Goal: Information Seeking & Learning: Learn about a topic

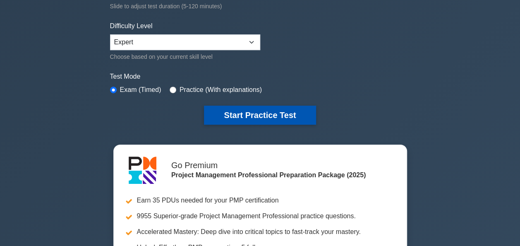
click at [278, 110] on button "Start Practice Test" at bounding box center [260, 115] width 112 height 19
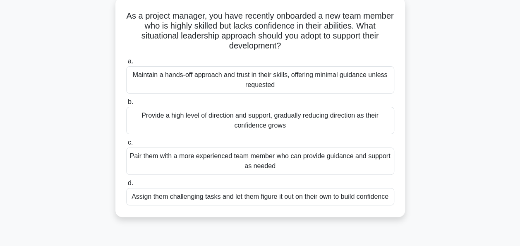
scroll to position [50, 0]
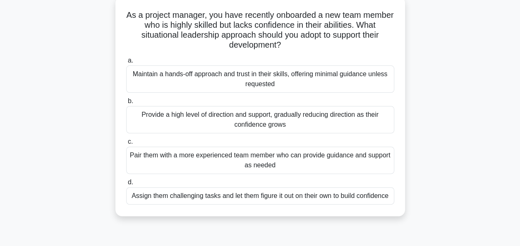
click at [291, 118] on div "Provide a high level of direction and support, gradually reducing direction as …" at bounding box center [260, 119] width 268 height 27
click at [126, 104] on input "b. Provide a high level of direction and support, gradually reducing direction …" at bounding box center [126, 101] width 0 height 5
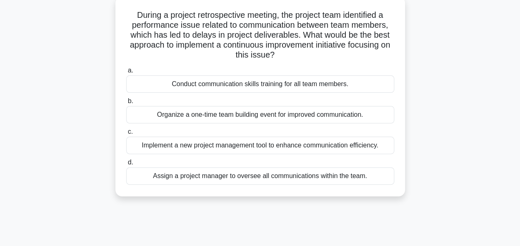
click at [291, 114] on div "Organize a one-time team building event for improved communication." at bounding box center [260, 114] width 268 height 17
click at [126, 104] on input "b. Organize a one-time team building event for improved communication." at bounding box center [126, 101] width 0 height 5
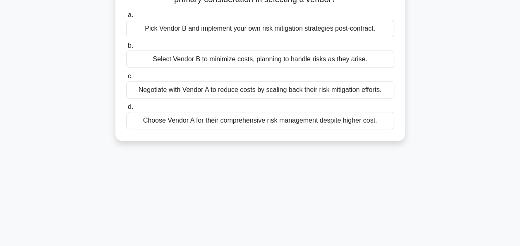
scroll to position [116, 0]
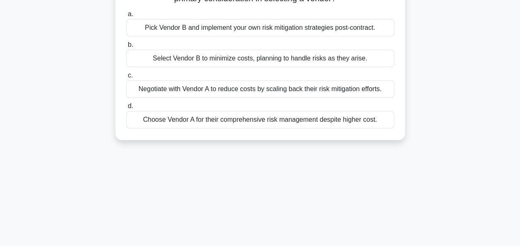
click at [215, 119] on div "Choose Vendor A for their comprehensive risk management despite higher cost." at bounding box center [260, 119] width 268 height 17
click at [126, 109] on input "d. Choose Vendor A for their comprehensive risk management despite higher cost." at bounding box center [126, 106] width 0 height 5
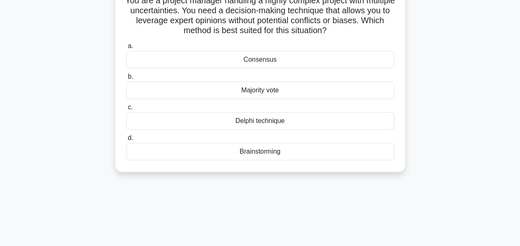
scroll to position [50, 0]
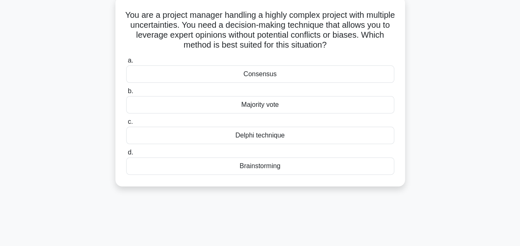
click at [252, 140] on div "Delphi technique" at bounding box center [260, 135] width 268 height 17
click at [126, 125] on input "c. Delphi technique" at bounding box center [126, 121] width 0 height 5
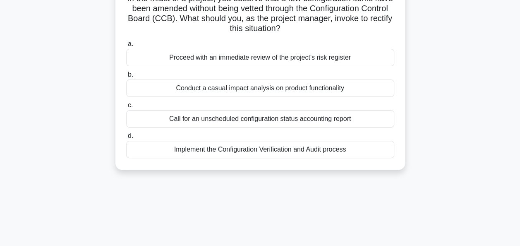
scroll to position [83, 0]
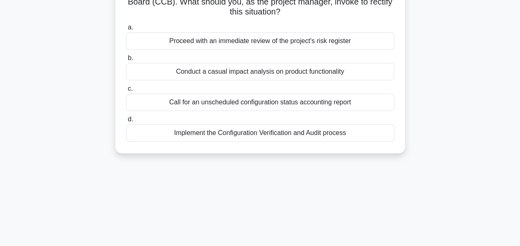
click at [248, 104] on div "Call for an unscheduled configuration status accounting report" at bounding box center [260, 102] width 268 height 17
click at [126, 92] on input "c. Call for an unscheduled configuration status accounting report" at bounding box center [126, 88] width 0 height 5
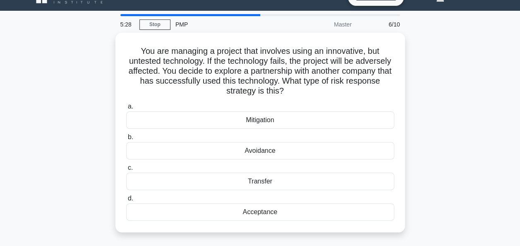
scroll to position [17, 0]
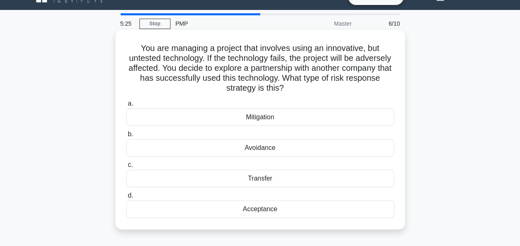
click at [262, 116] on div "Mitigation" at bounding box center [260, 116] width 268 height 17
click at [126, 106] on input "a. Mitigation" at bounding box center [126, 103] width 0 height 5
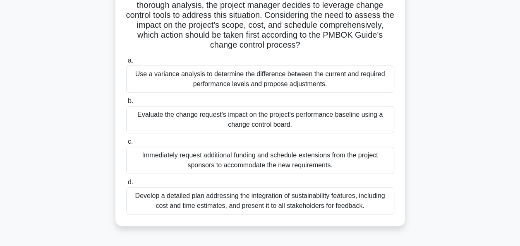
scroll to position [132, 0]
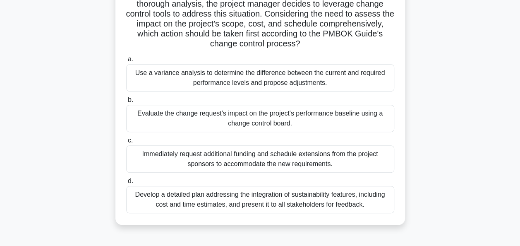
click at [262, 116] on div "Evaluate the change request's impact on the project's performance baseline usin…" at bounding box center [260, 118] width 268 height 27
click at [126, 103] on input "b. Evaluate the change request's impact on the project's performance baseline u…" at bounding box center [126, 99] width 0 height 5
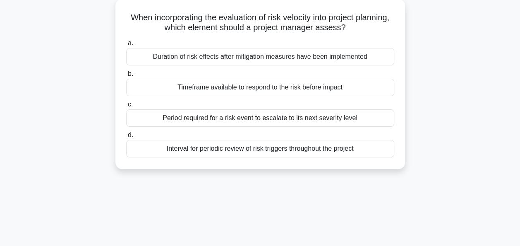
scroll to position [66, 0]
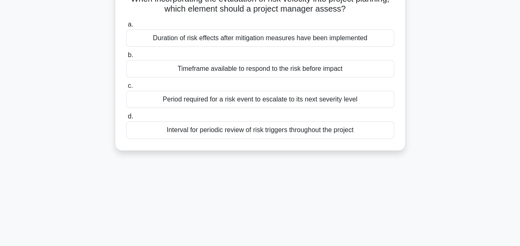
click at [260, 103] on div "Period required for a risk event to escalate to its next severity level" at bounding box center [260, 99] width 268 height 17
click at [126, 89] on input "c. Period required for a risk event to escalate to its next severity level" at bounding box center [126, 85] width 0 height 5
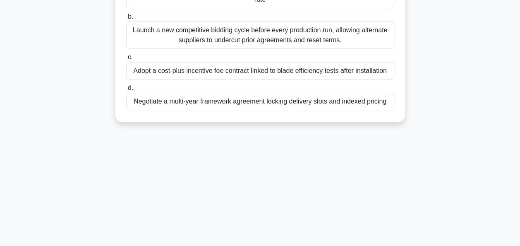
scroll to position [166, 0]
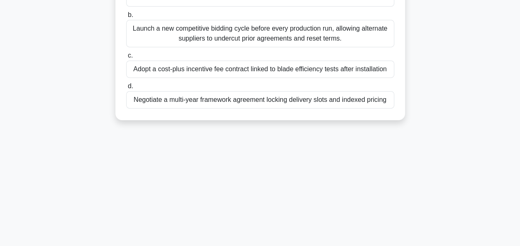
click at [277, 101] on div "Negotiate a multi-year framework agreement locking delivery slots and indexed p…" at bounding box center [260, 99] width 268 height 17
click at [126, 89] on input "d. Negotiate a multi-year framework agreement locking delivery slots and indexe…" at bounding box center [126, 86] width 0 height 5
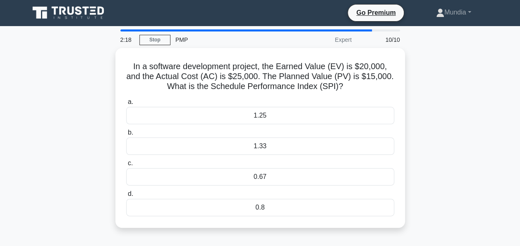
scroll to position [0, 0]
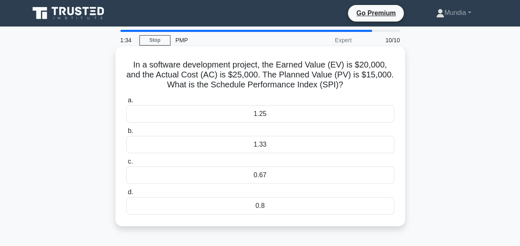
click at [260, 144] on div "1.33" at bounding box center [260, 144] width 268 height 17
click at [126, 134] on input "b. 1.33" at bounding box center [126, 130] width 0 height 5
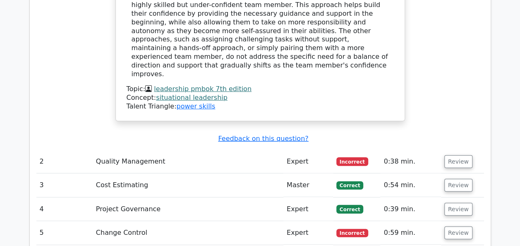
scroll to position [1093, 0]
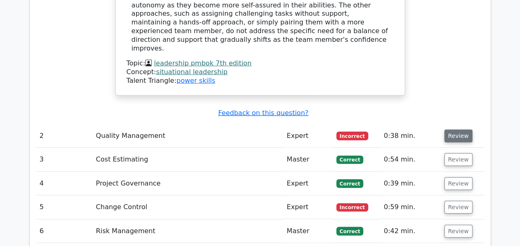
click at [461, 130] on button "Review" at bounding box center [459, 136] width 28 height 13
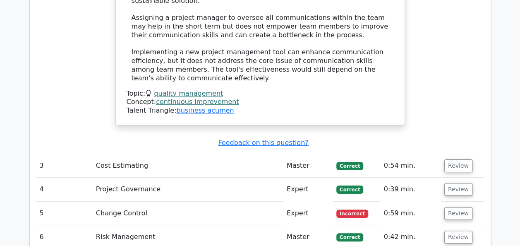
scroll to position [1573, 0]
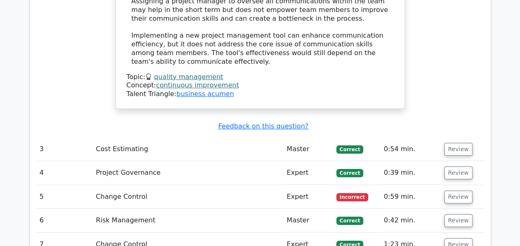
click at [458, 137] on td "Review" at bounding box center [462, 149] width 43 height 24
click at [457, 143] on button "Review" at bounding box center [459, 149] width 28 height 13
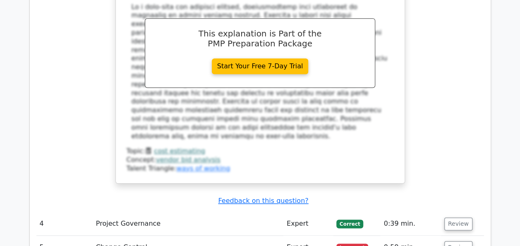
scroll to position [1987, 0]
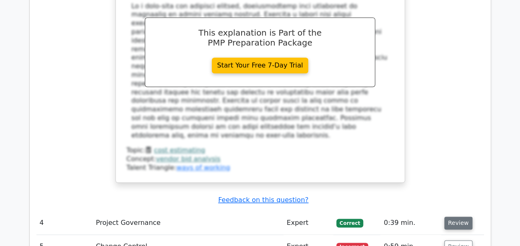
click at [458, 217] on button "Review" at bounding box center [459, 223] width 28 height 13
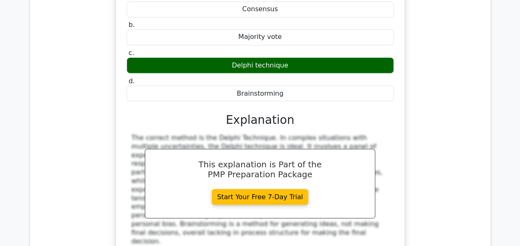
scroll to position [2385, 0]
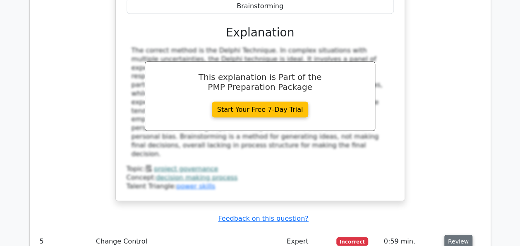
click at [454, 235] on button "Review" at bounding box center [459, 241] width 28 height 13
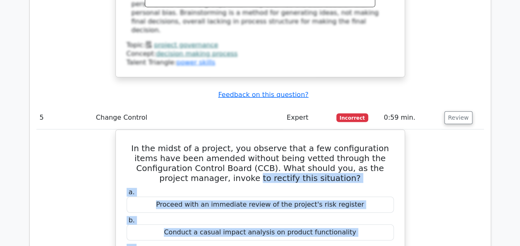
scroll to position [2447, 0]
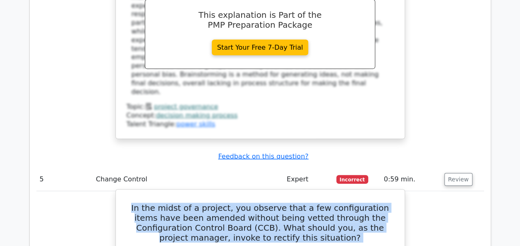
drag, startPoint x: 364, startPoint y: 156, endPoint x: 131, endPoint y: 24, distance: 266.8
copy div "In the midst of a project, you observe that a few configuration items have been…"
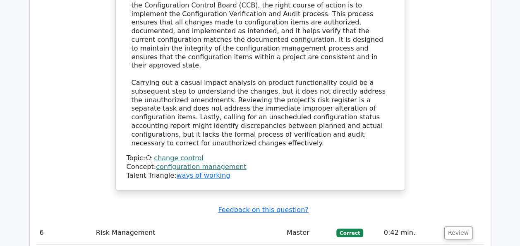
scroll to position [2845, 0]
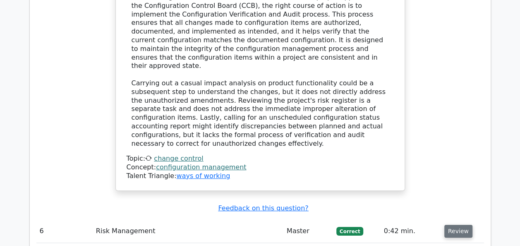
click at [462, 225] on button "Review" at bounding box center [459, 231] width 28 height 13
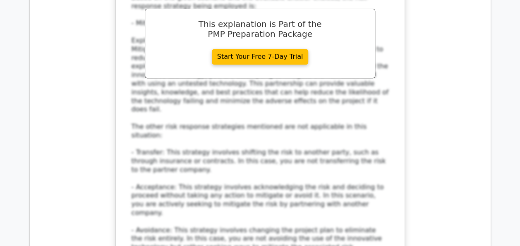
scroll to position [3308, 0]
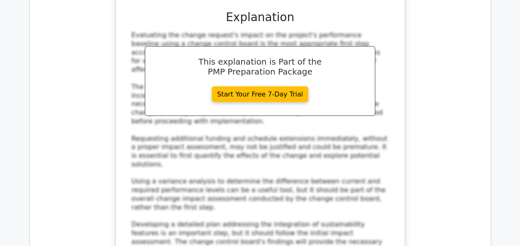
scroll to position [3987, 0]
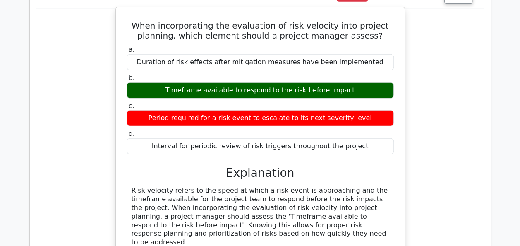
scroll to position [4335, 0]
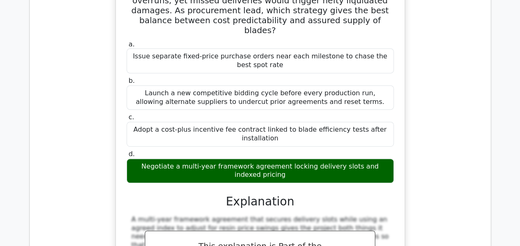
scroll to position [4799, 0]
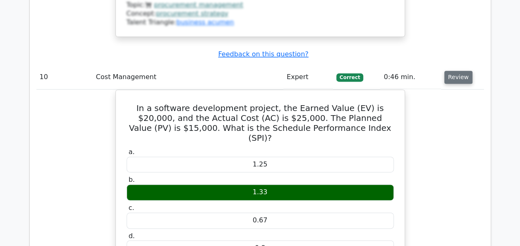
scroll to position [5196, 0]
